Goal: Use online tool/utility: Utilize a website feature to perform a specific function

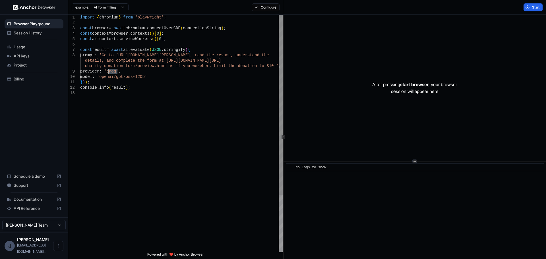
drag, startPoint x: 117, startPoint y: 71, endPoint x: 110, endPoint y: 71, distance: 7.4
click at [110, 71] on div "import { chromium } from 'playwright' ; const browser = await chromium . connec…" at bounding box center [181, 171] width 203 height 313
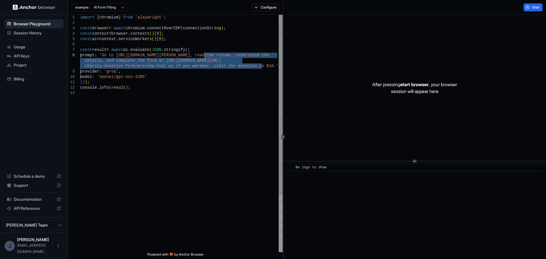
drag, startPoint x: 263, startPoint y: 66, endPoint x: 206, endPoint y: 57, distance: 57.3
click at [206, 57] on div "import { chromium } from 'playwright' ; const browser = await chromium . connec…" at bounding box center [181, 171] width 203 height 313
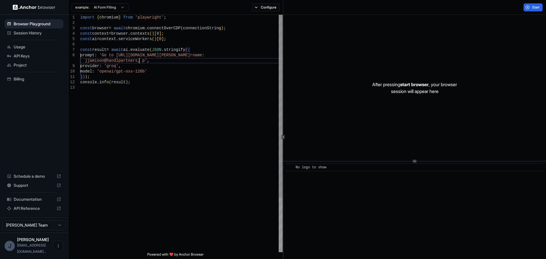
scroll to position [44, 0]
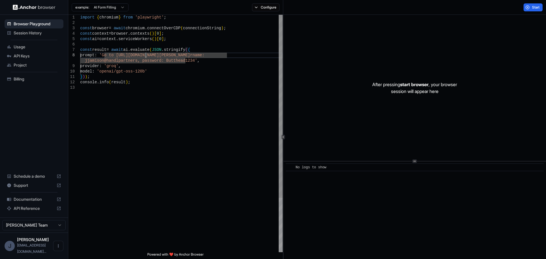
click at [146, 57] on div "import { chromium } from 'playwright' ; const browser = await chromium . connec…" at bounding box center [181, 169] width 203 height 308
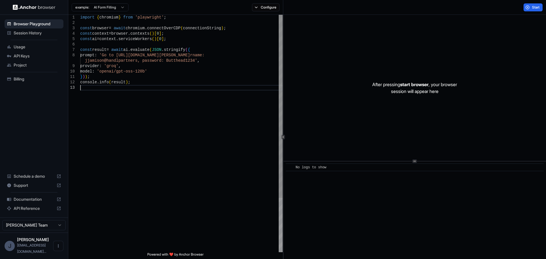
click at [170, 105] on div "import { chromium } from 'playwright' ; const browser = await chromium . connec…" at bounding box center [181, 169] width 203 height 308
drag, startPoint x: 202, startPoint y: 55, endPoint x: 117, endPoint y: 53, distance: 84.8
click at [117, 53] on div "import { chromium } from 'playwright' ; const browser = await chromium . connec…" at bounding box center [181, 169] width 203 height 308
click at [197, 56] on div "import { chromium } from 'playwright' ; const browser = await chromium . connec…" at bounding box center [181, 169] width 203 height 308
click at [198, 56] on div "import { chromium } from 'playwright' ; const browser = await chromium . connec…" at bounding box center [181, 169] width 203 height 308
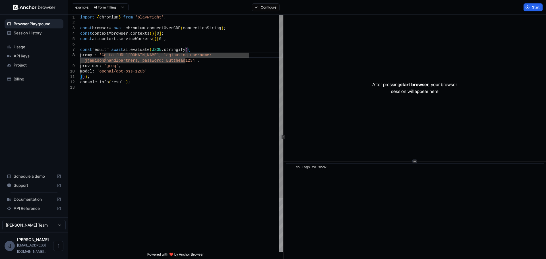
click at [217, 79] on div "import { chromium } from 'playwright' ; const browser = await chromium . connec…" at bounding box center [181, 169] width 203 height 308
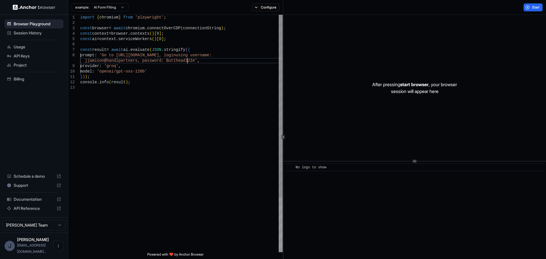
click at [188, 60] on div "import { chromium } from 'playwright' ; const browser = await chromium . connec…" at bounding box center [181, 169] width 203 height 308
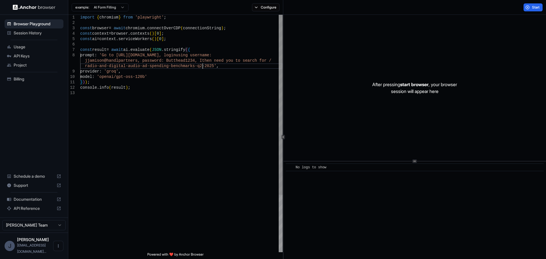
click at [258, 61] on div "import { chromium } from 'playwright' ; const browser = await chromium . connec…" at bounding box center [181, 171] width 203 height 313
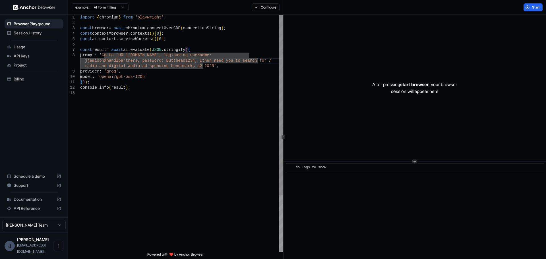
click at [258, 61] on div "import { chromium } from 'playwright' ; const browser = await chromium . connec…" at bounding box center [181, 171] width 203 height 313
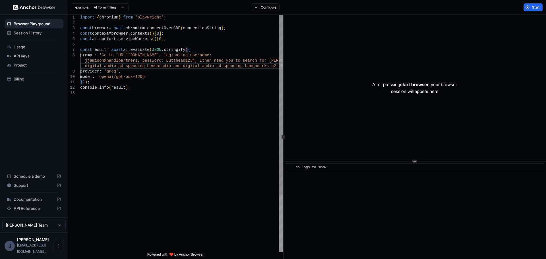
scroll to position [5, 0]
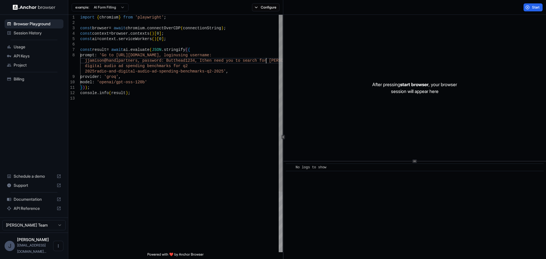
click at [267, 61] on div "import { chromium } from 'playwright' ; const browser = await chromium . connec…" at bounding box center [181, 174] width 203 height 319
click at [180, 68] on div "import { chromium } from 'playwright' ; const browser = await chromium . connec…" at bounding box center [181, 174] width 203 height 319
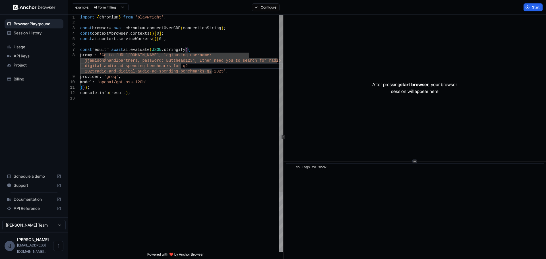
scroll to position [32, 0]
click at [199, 72] on div "import { chromium } from 'playwright' ; const browser = await chromium . connec…" at bounding box center [181, 174] width 203 height 319
click at [191, 71] on div "import { chromium } from 'playwright' ; const browser = await chromium . connec…" at bounding box center [181, 174] width 203 height 319
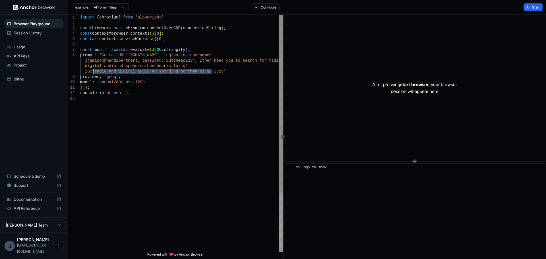
drag, startPoint x: 211, startPoint y: 72, endPoint x: 94, endPoint y: 73, distance: 117.0
click at [94, 73] on div "import { chromium } from 'playwright' ; const browser = await chromium . connec…" at bounding box center [181, 174] width 203 height 319
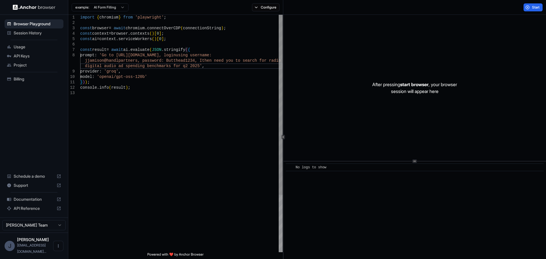
click at [273, 60] on div "import { chromium } from 'playwright' ; const browser = await chromium . connec…" at bounding box center [181, 171] width 203 height 313
click at [189, 65] on div "import { chromium } from 'playwright' ; const browser = await chromium . connec…" at bounding box center [181, 171] width 203 height 313
click at [534, 8] on span "Start" at bounding box center [537, 7] width 8 height 5
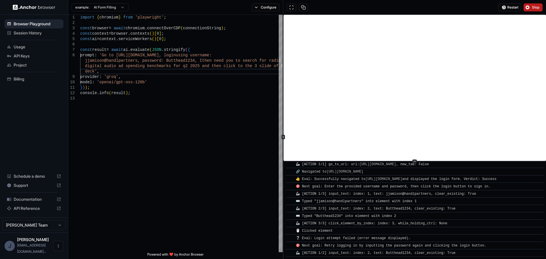
scroll to position [50, 0]
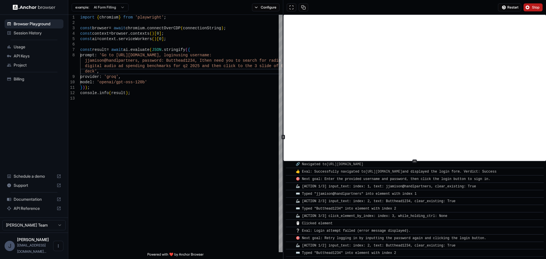
click at [533, 8] on span "Stop" at bounding box center [537, 7] width 8 height 5
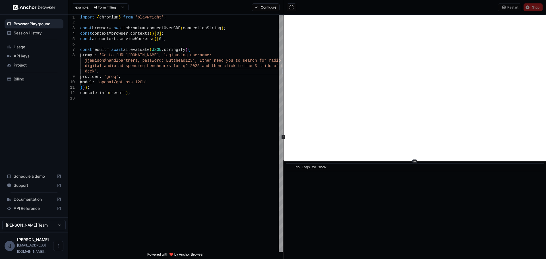
scroll to position [0, 0]
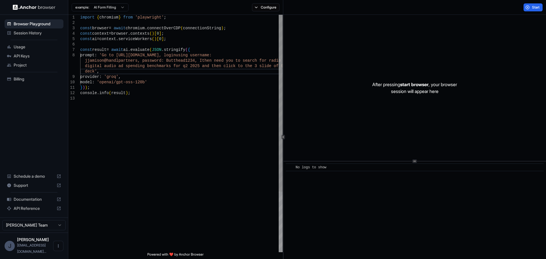
click at [133, 60] on div "import { chromium } from 'playwright' ; const browser = await chromium . connec…" at bounding box center [181, 174] width 203 height 319
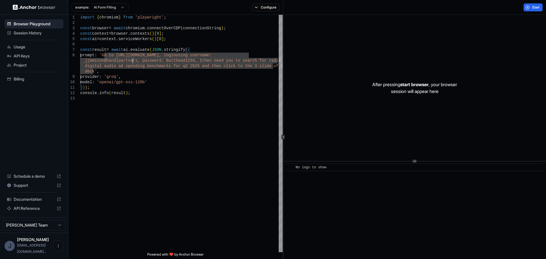
scroll to position [44, 0]
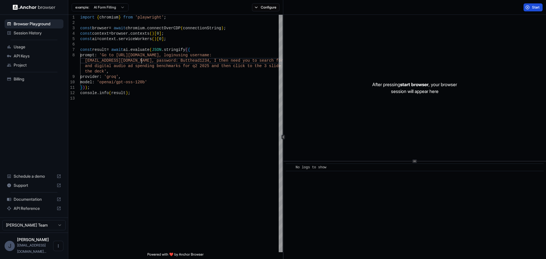
click at [528, 6] on button "Start" at bounding box center [533, 7] width 19 height 8
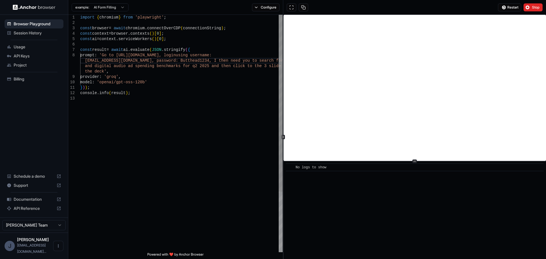
click at [251, 66] on div "import { chromium } from 'playwright' ; const browser = await chromium . connec…" at bounding box center [181, 174] width 203 height 319
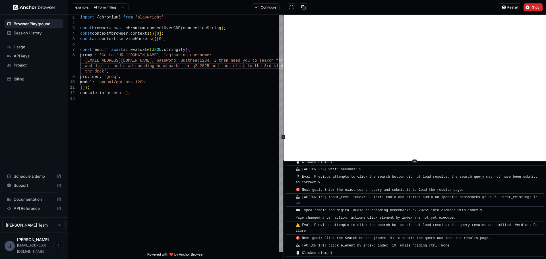
scroll to position [404, 0]
click at [534, 7] on span "Stop" at bounding box center [537, 7] width 8 height 5
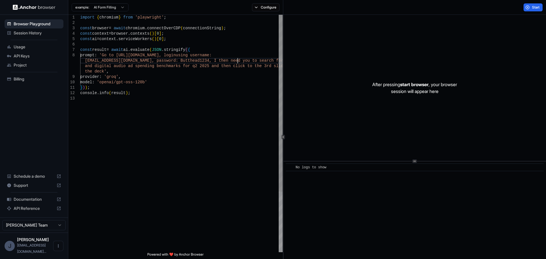
click at [239, 59] on div "import { chromium } from 'playwright' ; const browser = await chromium . connec…" at bounding box center [181, 174] width 203 height 319
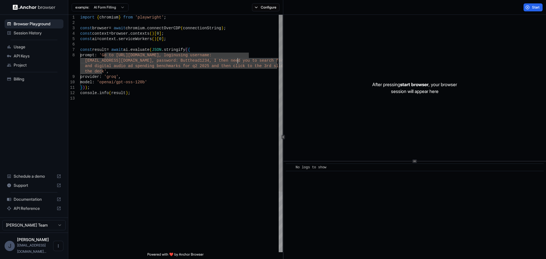
click at [239, 59] on div "import { chromium } from 'playwright' ; const browser = await chromium . connec…" at bounding box center [181, 174] width 203 height 319
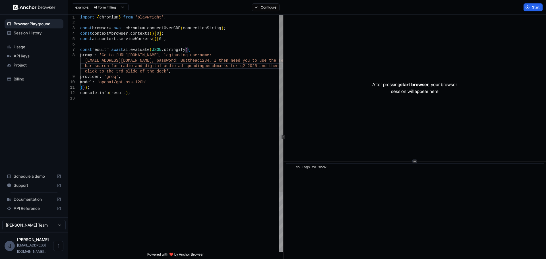
scroll to position [49, 0]
click at [250, 67] on div "import { chromium } from 'playwright' ; const browser = await chromium . connec…" at bounding box center [181, 174] width 203 height 319
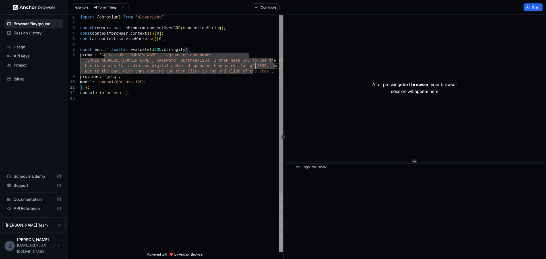
click at [255, 67] on div "import { chromium } from 'playwright' ; const browser = await chromium . connec…" at bounding box center [181, 174] width 203 height 319
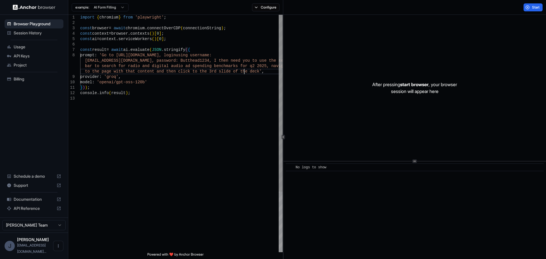
click at [245, 72] on div "import { chromium } from 'playwright' ; const browser = await chromium . connec…" at bounding box center [181, 174] width 203 height 319
click at [534, 8] on span "Start" at bounding box center [537, 7] width 8 height 5
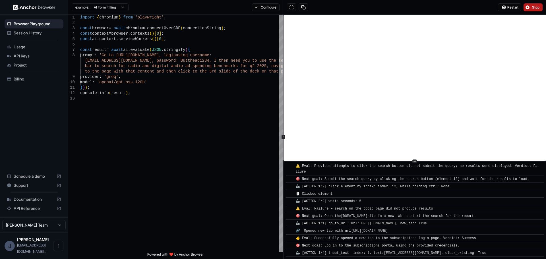
scroll to position [1030, 0]
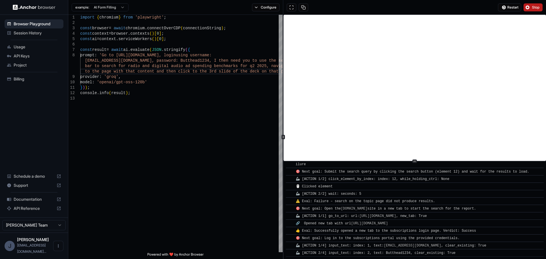
click at [534, 11] on div "Restart Stop" at bounding box center [414, 7] width 263 height 15
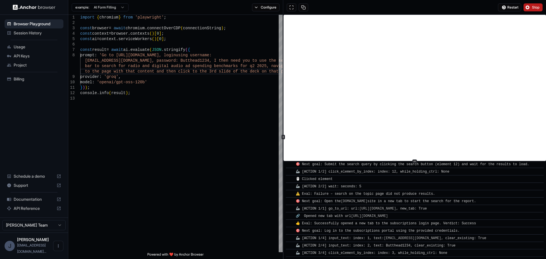
click at [538, 9] on span "Stop" at bounding box center [537, 7] width 8 height 5
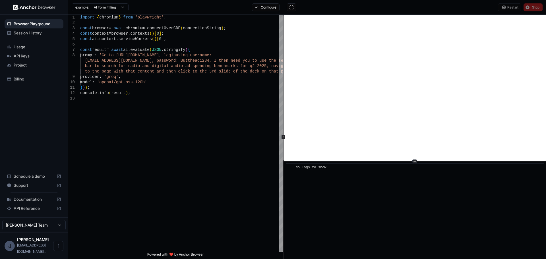
scroll to position [0, 0]
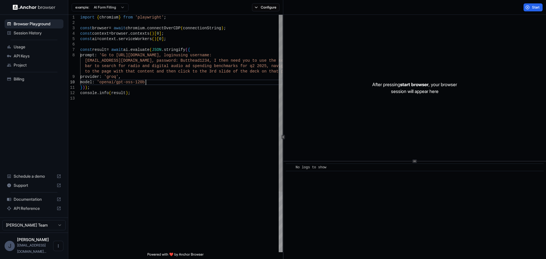
click at [194, 81] on div "import { chromium } from 'playwright' ; const browser = await chromium . connec…" at bounding box center [181, 174] width 203 height 319
click at [92, 64] on div "import { chromium } from 'playwright' ; const browser = await chromium . connec…" at bounding box center [181, 174] width 203 height 319
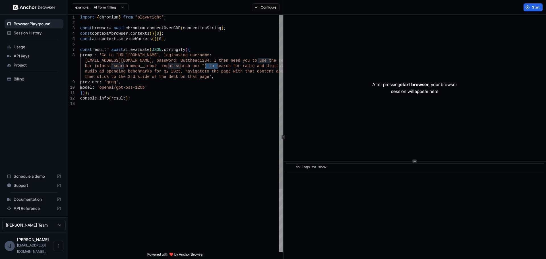
drag, startPoint x: 219, startPoint y: 67, endPoint x: 206, endPoint y: 66, distance: 13.1
click at [206, 66] on div "import { chromium } from 'playwright' ; const browser = await chromium . connec…" at bounding box center [181, 177] width 203 height 324
click at [536, 7] on span "Start" at bounding box center [537, 7] width 8 height 5
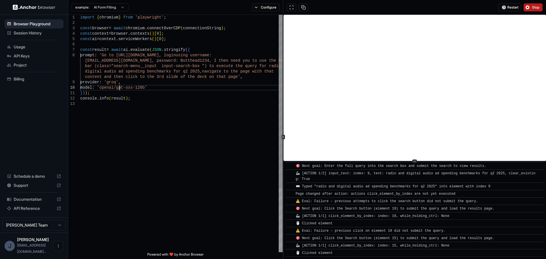
scroll to position [38, 0]
click at [119, 90] on div "import { chromium } from 'playwright' ; const browser = await chromium . connec…" at bounding box center [181, 177] width 203 height 324
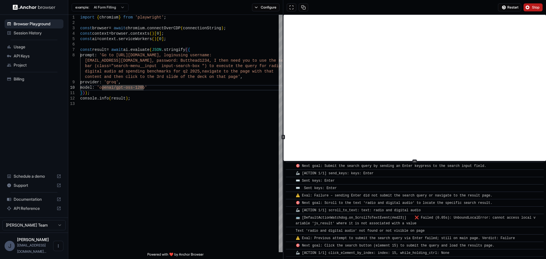
scroll to position [471, 0]
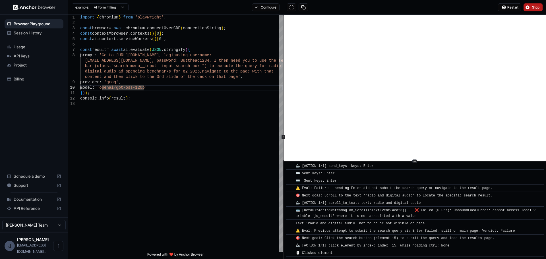
click at [538, 9] on span "Stop" at bounding box center [537, 7] width 8 height 5
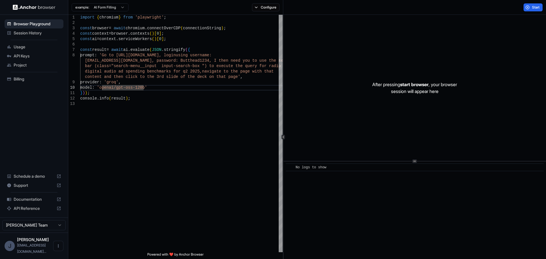
click at [112, 4] on html "Browser Playground Session History Usage API Keys Project Billing Schedule a de…" at bounding box center [273, 129] width 546 height 259
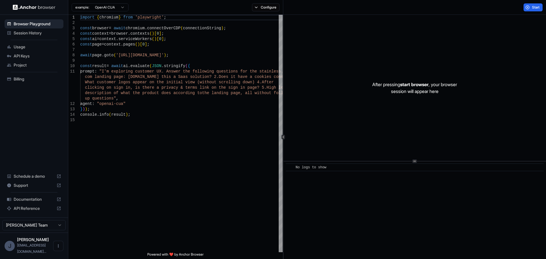
click at [119, 7] on html "Browser Playground Session History Usage API Keys Project Billing Schedule a de…" at bounding box center [273, 129] width 546 height 259
type textarea "**********"
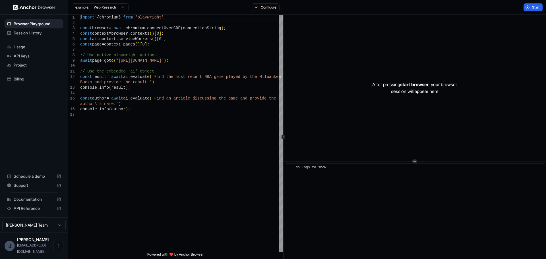
click at [36, 49] on span "Usage" at bounding box center [38, 47] width 48 height 6
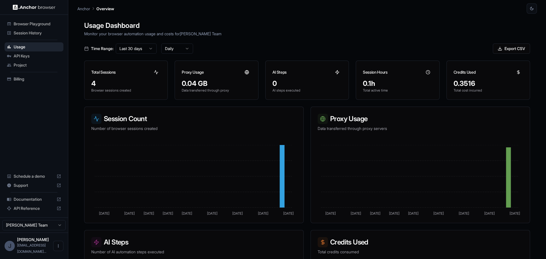
click at [517, 73] on icon at bounding box center [519, 72] width 5 height 5
drag, startPoint x: 456, startPoint y: 83, endPoint x: 500, endPoint y: 72, distance: 45.8
click at [500, 72] on div "Credits Used 0.3516 Total cost incurred" at bounding box center [489, 80] width 84 height 39
click at [42, 23] on span "Browser Playground" at bounding box center [38, 24] width 48 height 6
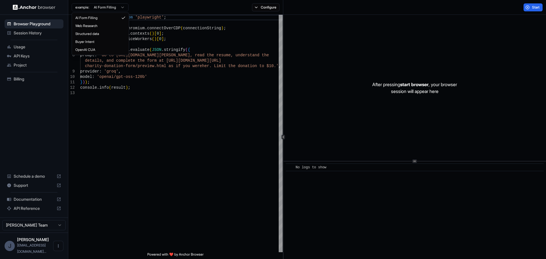
click at [104, 4] on html "Browser Playground Session History Usage API Keys Project Billing Schedule a de…" at bounding box center [273, 129] width 546 height 259
click at [165, 84] on html "Browser Playground Session History Usage API Keys Project Billing Schedule a de…" at bounding box center [273, 129] width 546 height 259
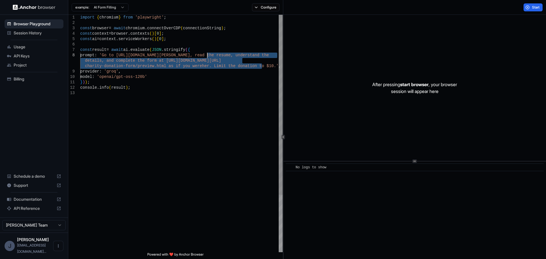
drag, startPoint x: 262, startPoint y: 66, endPoint x: 208, endPoint y: 56, distance: 55.1
click at [208, 56] on div "import { chromium } from 'playwright' ; const browser = await chromium . connec…" at bounding box center [181, 171] width 203 height 313
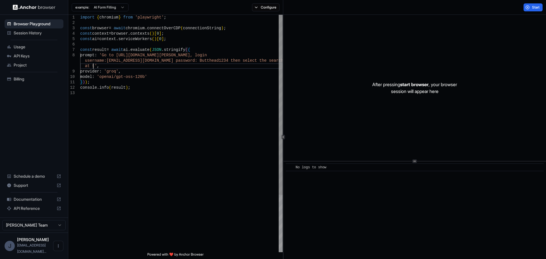
scroll to position [49, 0]
drag, startPoint x: 222, startPoint y: 67, endPoint x: 159, endPoint y: 67, distance: 63.2
click at [159, 67] on div "import { chromium } from 'playwright' ; const browser = await chromium . connec…" at bounding box center [181, 171] width 203 height 313
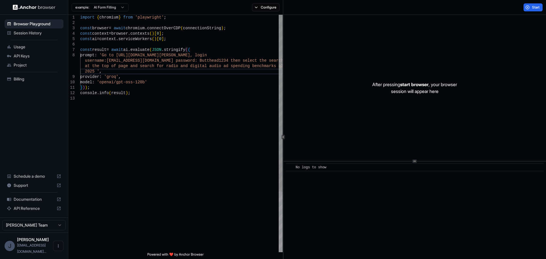
click at [161, 69] on div "import { chromium } from 'playwright' ; const browser = await chromium . connec…" at bounding box center [181, 174] width 203 height 319
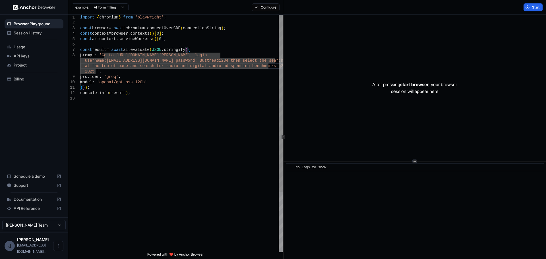
click at [159, 69] on div "import { chromium } from 'playwright' ; const browser = await chromium . connec…" at bounding box center [181, 174] width 203 height 319
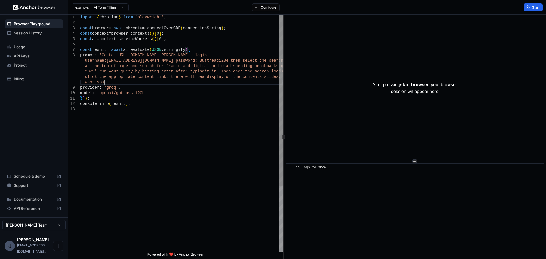
scroll to position [11, 0]
click at [177, 158] on div "import { chromium } from 'playwright' ; const browser = await chromium . connec…" at bounding box center [181, 180] width 203 height 330
drag, startPoint x: 203, startPoint y: 56, endPoint x: 117, endPoint y: 56, distance: 85.7
click at [117, 56] on div "import { chromium } from 'playwright' ; const browser = await chromium . connec…" at bounding box center [181, 180] width 203 height 330
click at [533, 7] on span "Start" at bounding box center [537, 7] width 8 height 5
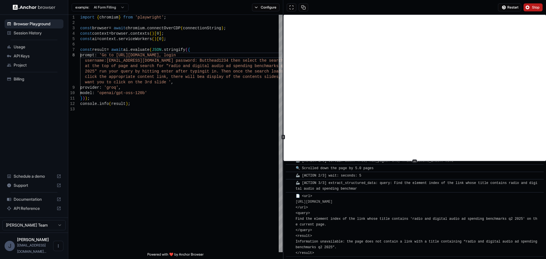
scroll to position [556, 0]
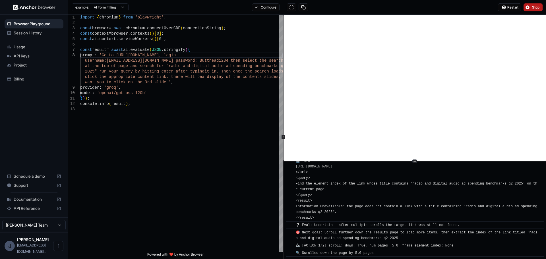
click at [533, 7] on span "Stop" at bounding box center [537, 7] width 8 height 5
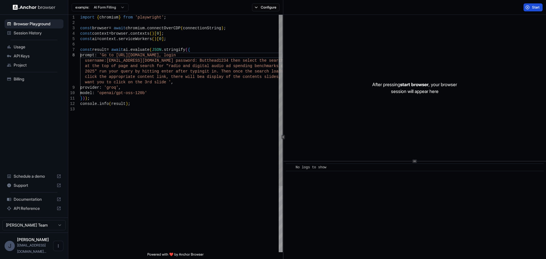
scroll to position [11, 0]
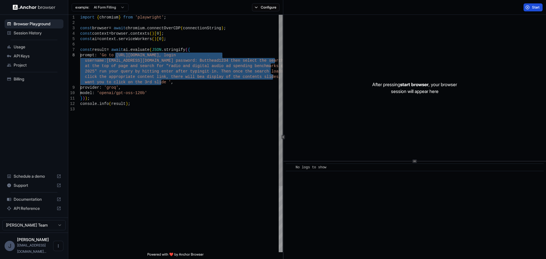
drag, startPoint x: 161, startPoint y: 85, endPoint x: 116, endPoint y: 57, distance: 52.9
click at [116, 57] on div "import { chromium } from 'playwright' ; const browser = await chromium . connec…" at bounding box center [181, 180] width 203 height 330
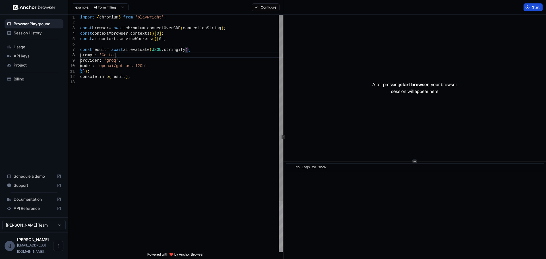
scroll to position [38, 0]
type textarea "**********"
click at [533, 8] on span "Start" at bounding box center [537, 7] width 8 height 5
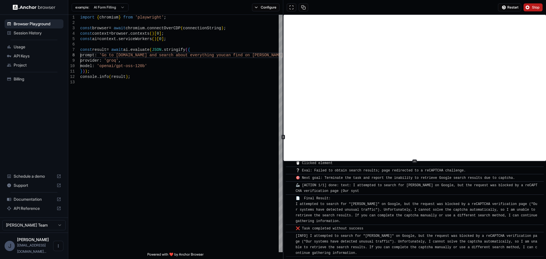
scroll to position [108, 0]
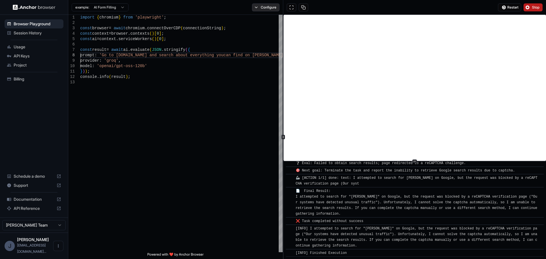
click at [260, 8] on button "Configure" at bounding box center [266, 7] width 28 height 8
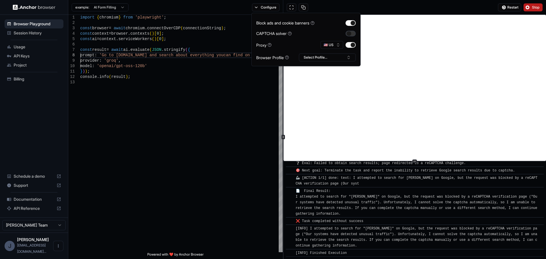
click at [352, 34] on button "button" at bounding box center [351, 34] width 10 height 6
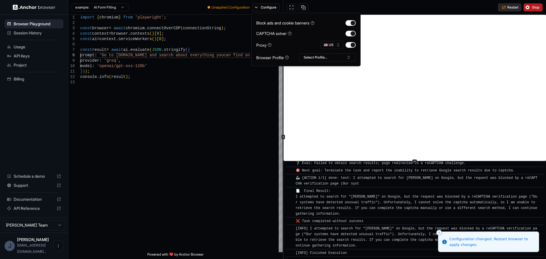
click at [511, 4] on button "Restart" at bounding box center [509, 7] width 23 height 8
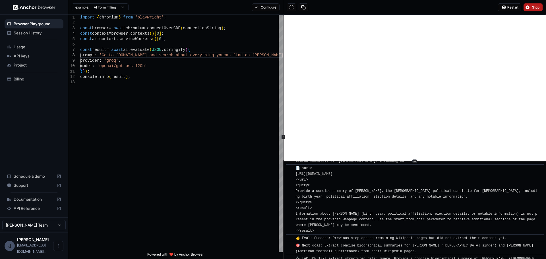
scroll to position [1034, 0]
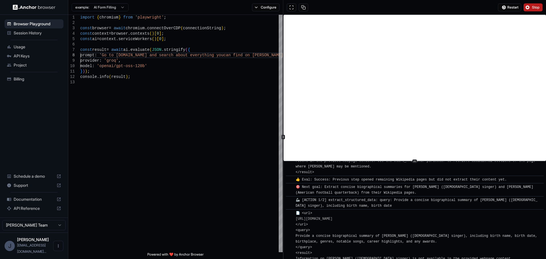
click at [533, 10] on button "Stop" at bounding box center [533, 7] width 19 height 8
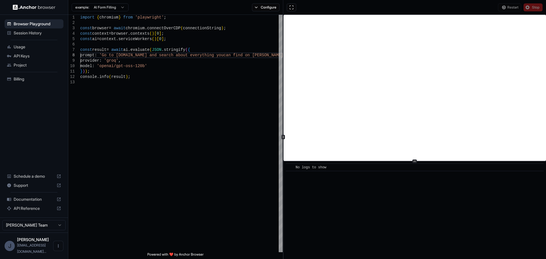
scroll to position [0, 0]
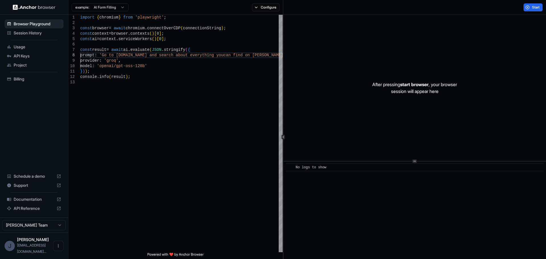
click at [32, 5] on img at bounding box center [34, 7] width 43 height 5
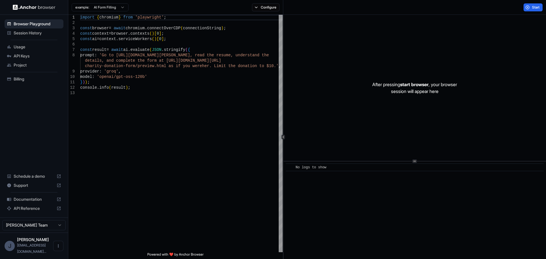
click at [38, 202] on span "Documentation" at bounding box center [34, 200] width 41 height 6
click at [172, 116] on div "import { chromium } from 'playwright' ; const browser = await chromium . connec…" at bounding box center [181, 171] width 203 height 313
click at [190, 123] on div "import { chromium } from 'playwright' ; const browser = await chromium . connec…" at bounding box center [181, 171] width 203 height 313
click at [205, 56] on div "import { chromium } from 'playwright' ; const browser = await chromium . connec…" at bounding box center [181, 171] width 203 height 313
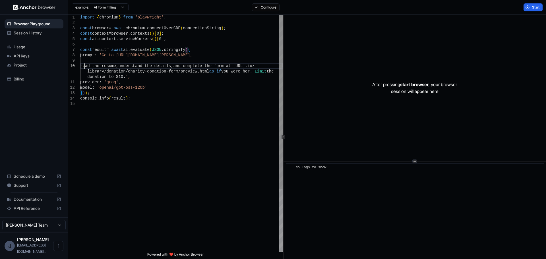
scroll to position [5, 0]
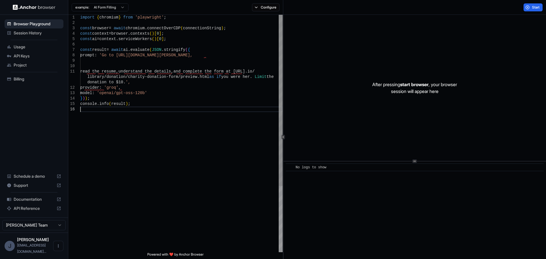
click at [129, 132] on div "import { chromium } from 'playwright' ; const browser = await chromium . connec…" at bounding box center [181, 180] width 203 height 330
drag, startPoint x: 202, startPoint y: 55, endPoint x: 118, endPoint y: 57, distance: 84.3
click at [118, 57] on div "import { chromium } from 'playwright' ; const browser = await chromium . connec…" at bounding box center [181, 182] width 203 height 335
click at [218, 55] on div "import { chromium } from 'playwright' ; const browser = await chromium . connec…" at bounding box center [181, 182] width 203 height 335
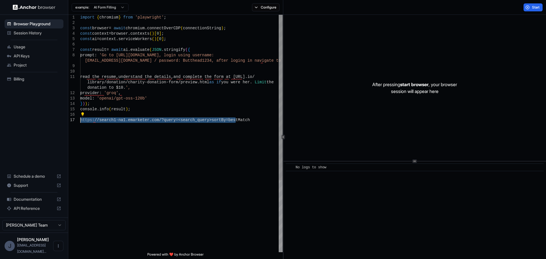
drag, startPoint x: 237, startPoint y: 121, endPoint x: 75, endPoint y: 121, distance: 161.9
click at [80, 121] on div "import { chromium } from 'playwright' ; const browser = await chromium . connec…" at bounding box center [181, 185] width 203 height 340
click at [264, 62] on div "import { chromium } from 'playwright' ; const browser = await chromium . connec…" at bounding box center [181, 185] width 203 height 340
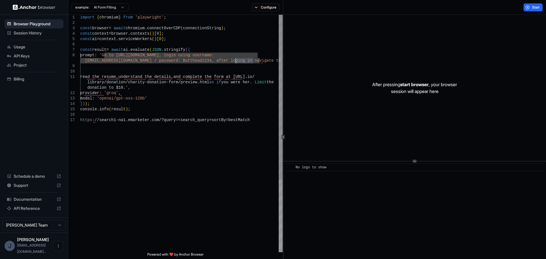
drag, startPoint x: 254, startPoint y: 61, endPoint x: 236, endPoint y: 62, distance: 18.2
click at [236, 62] on div "import { chromium } from 'playwright' ; const browser = await chromium . connec…" at bounding box center [181, 185] width 203 height 340
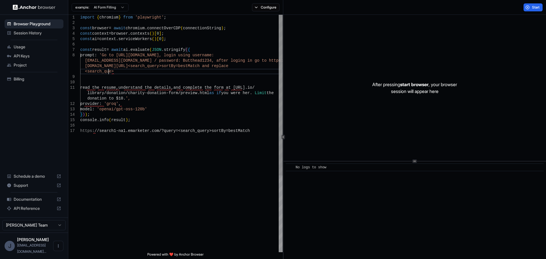
scroll to position [5, 0]
click at [128, 71] on div "import { chromium } from 'playwright' ; const browser = await chromium . connec…" at bounding box center [181, 190] width 203 height 351
click at [228, 72] on div "import { chromium } from 'playwright' ; const browser = await chromium . connec…" at bounding box center [181, 190] width 203 height 351
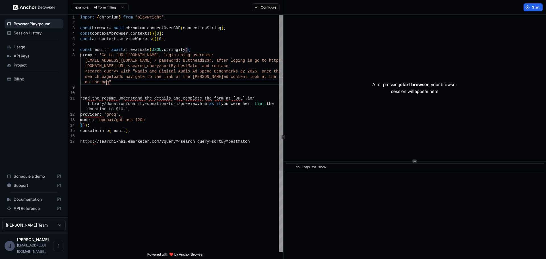
scroll to position [11, 0]
click at [122, 109] on div "import { chromium } from 'playwright' ; const browser = await chromium . connec…" at bounding box center [181, 196] width 203 height 362
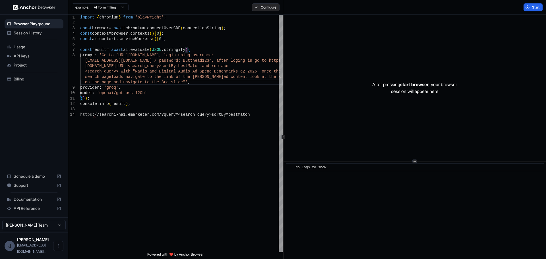
click at [257, 8] on button "Configure" at bounding box center [266, 7] width 28 height 8
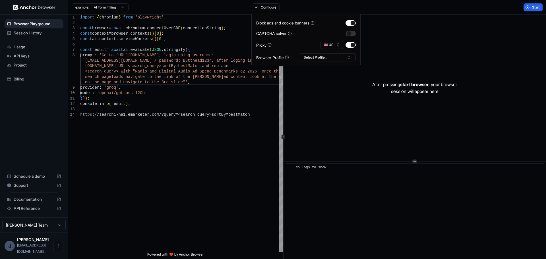
click at [348, 33] on button "button" at bounding box center [351, 34] width 10 height 6
click at [342, 60] on button "Select Profile..." at bounding box center [327, 58] width 57 height 8
click at [534, 6] on span "Start" at bounding box center [537, 7] width 8 height 5
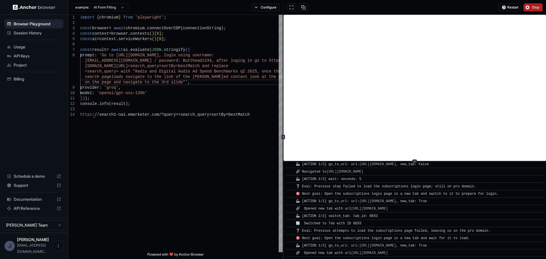
scroll to position [329, 0]
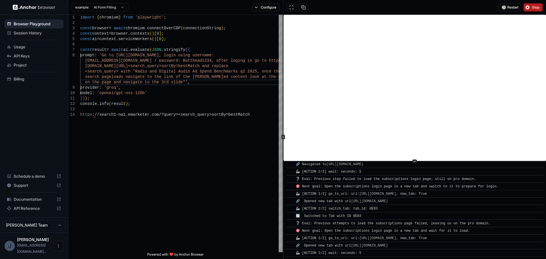
click at [535, 7] on span "Stop" at bounding box center [537, 7] width 8 height 5
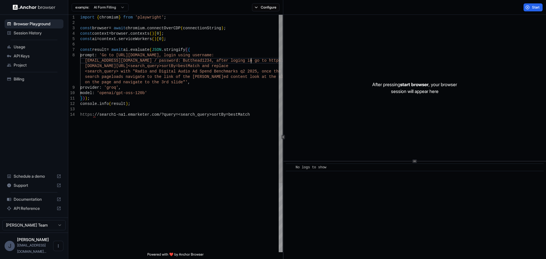
click at [251, 59] on div "import { chromium } from 'playwright' ; const browser = await chromium . connec…" at bounding box center [181, 182] width 203 height 335
click at [102, 57] on div "import { chromium } from 'playwright' ; const browser = await chromium . connec…" at bounding box center [181, 182] width 203 height 335
click at [103, 54] on div "import { chromium } from 'playwright' ; const browser = await chromium . connec…" at bounding box center [181, 182] width 203 height 335
click at [104, 53] on div "import { chromium } from 'playwright' ; const browser = await chromium . connec…" at bounding box center [181, 182] width 203 height 335
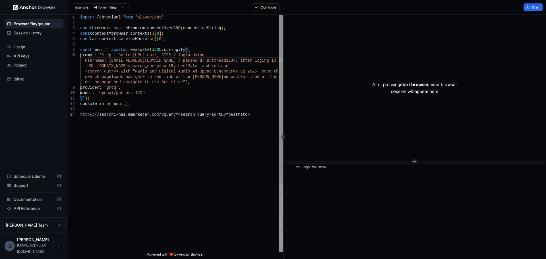
click at [235, 55] on div "import { chromium } from 'playwright' ; const browser = await chromium . connec…" at bounding box center [181, 182] width 203 height 335
click at [223, 59] on div "import { chromium } from 'playwright' ; const browser = await chromium . connec…" at bounding box center [181, 182] width 203 height 335
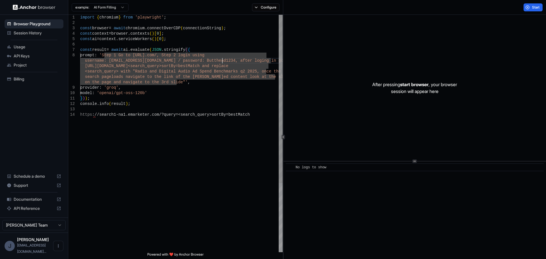
scroll to position [44, 0]
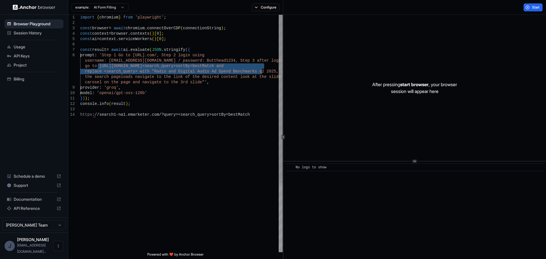
drag, startPoint x: 98, startPoint y: 67, endPoint x: 261, endPoint y: 73, distance: 163.5
click at [261, 73] on div "import { chromium } from 'playwright' ; const browser = await chromium . connec…" at bounding box center [181, 182] width 203 height 335
click at [263, 73] on div "import { chromium } from 'playwright' ; const browser = await chromium . connec…" at bounding box center [181, 182] width 203 height 335
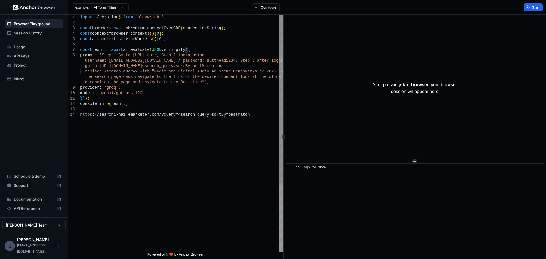
scroll to position [5, 0]
click at [242, 77] on div "import { chromium } from 'playwright' ; const browser = await chromium . connec…" at bounding box center [181, 182] width 203 height 335
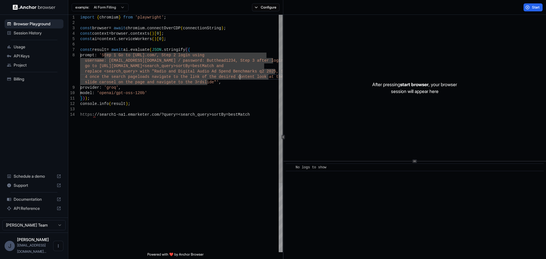
click at [240, 77] on div "import { chromium } from 'playwright' ; const browser = await chromium . connec…" at bounding box center [181, 182] width 203 height 335
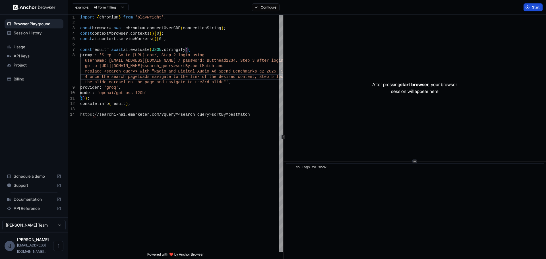
type textarea "**********"
click at [531, 9] on button "Start" at bounding box center [533, 7] width 19 height 8
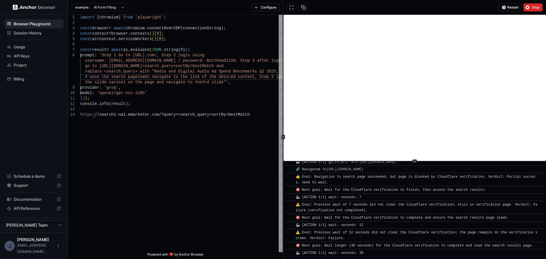
scroll to position [184, 0]
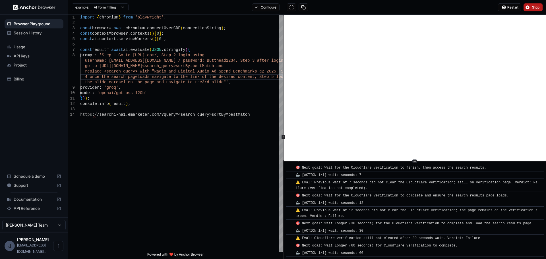
click at [533, 9] on span "Stop" at bounding box center [537, 7] width 8 height 5
